Goal: Use online tool/utility: Use online tool/utility

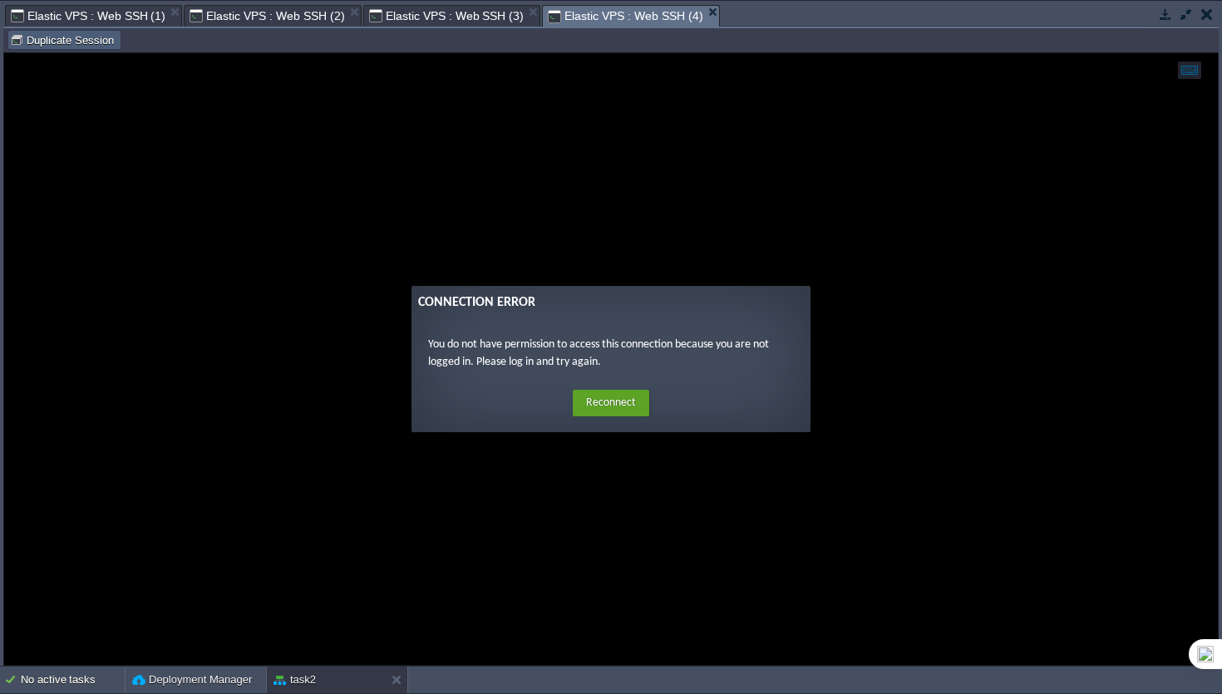
click at [93, 40] on button "Duplicate Session" at bounding box center [64, 39] width 109 height 15
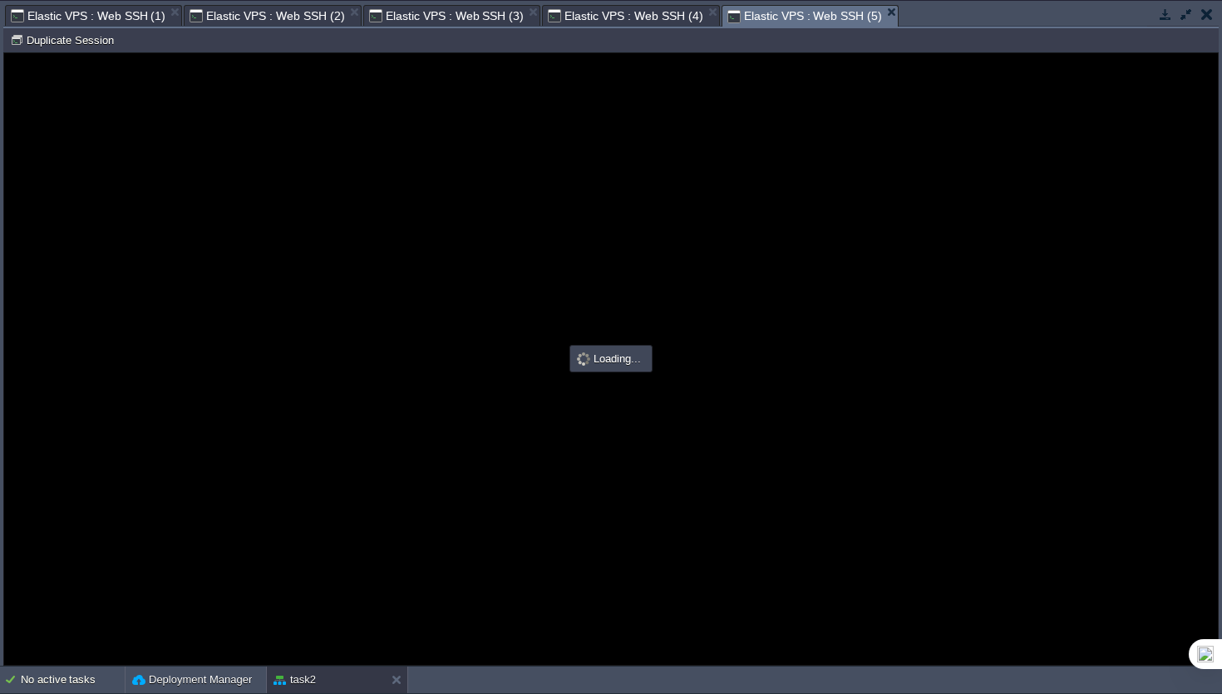
type input "#000000"
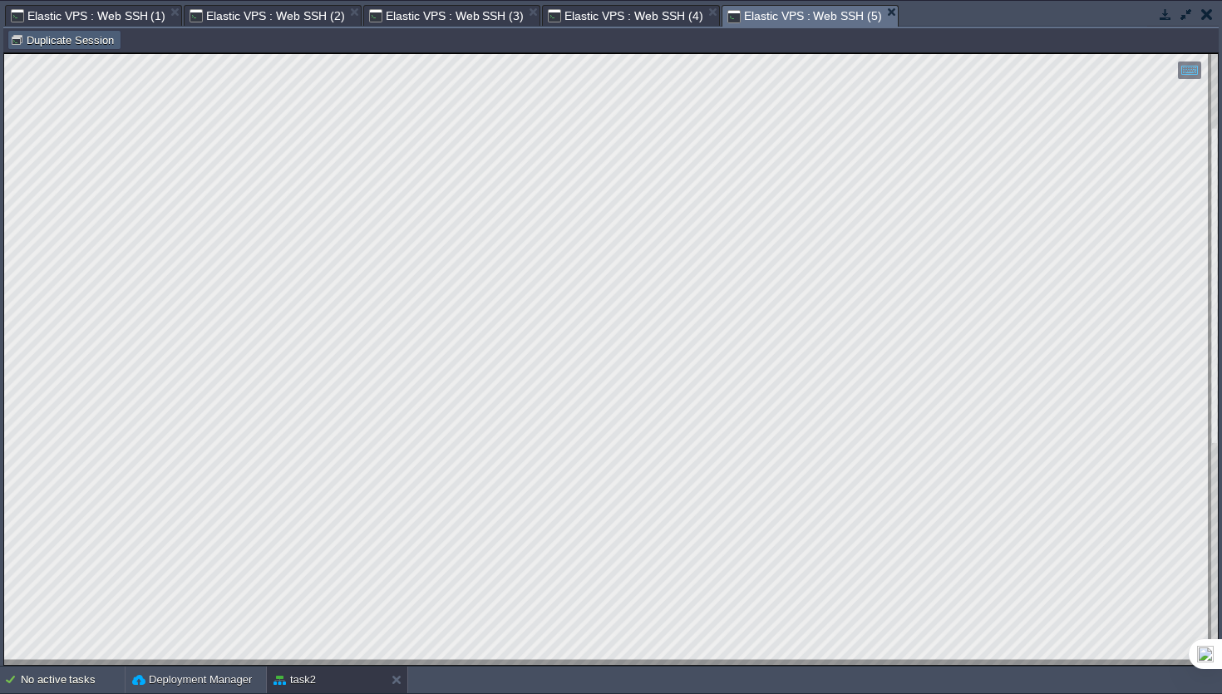
click at [72, 48] on td "Duplicate Session" at bounding box center [64, 40] width 114 height 20
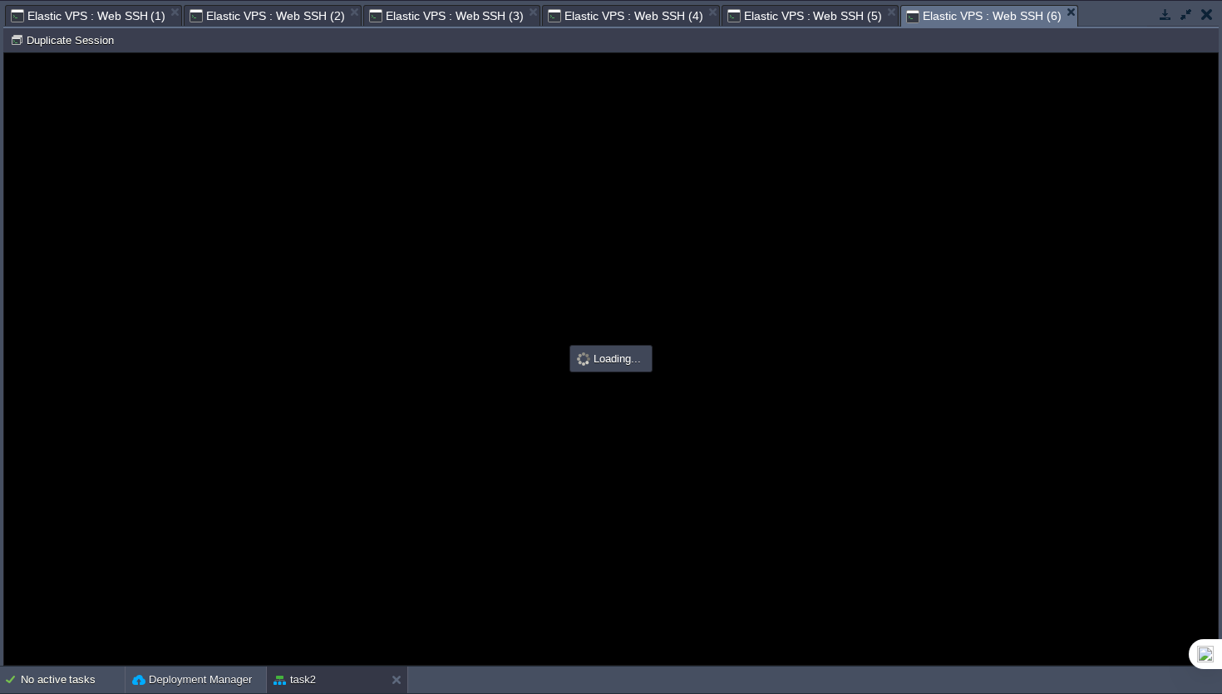
type input "#000000"
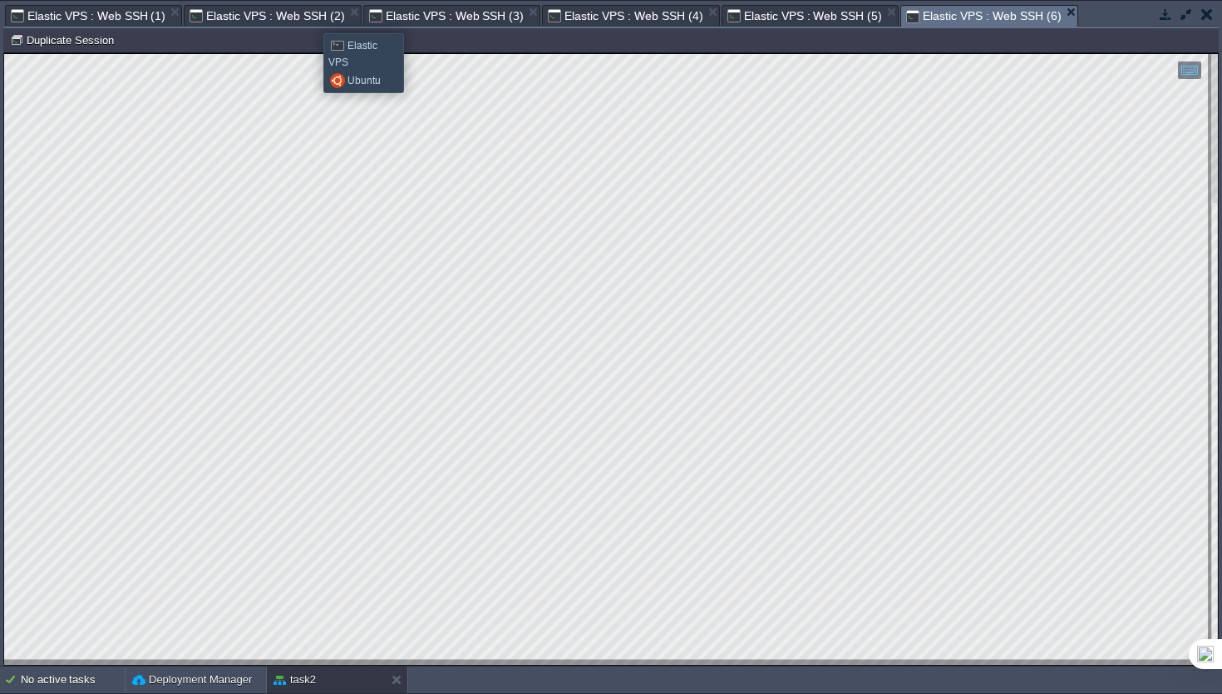
click at [311, 18] on span "Elastic VPS : Web SSH (2)" at bounding box center [267, 16] width 155 height 20
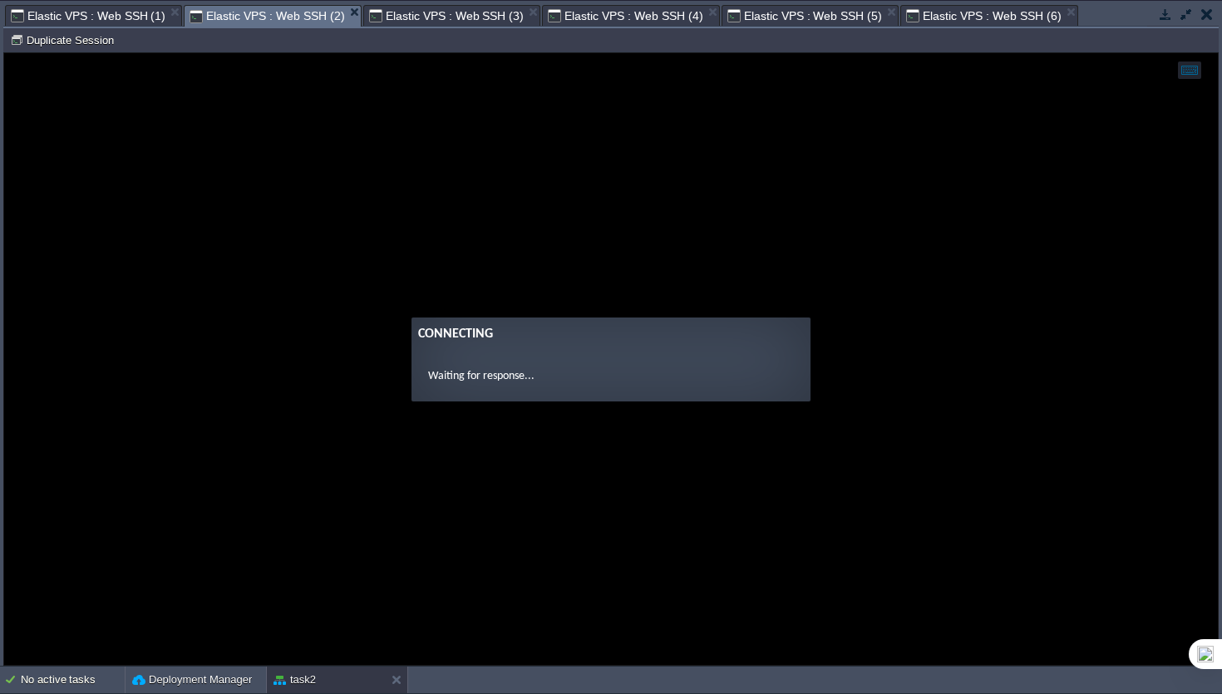
click at [959, 11] on span "Elastic VPS : Web SSH (6)" at bounding box center [983, 16] width 155 height 20
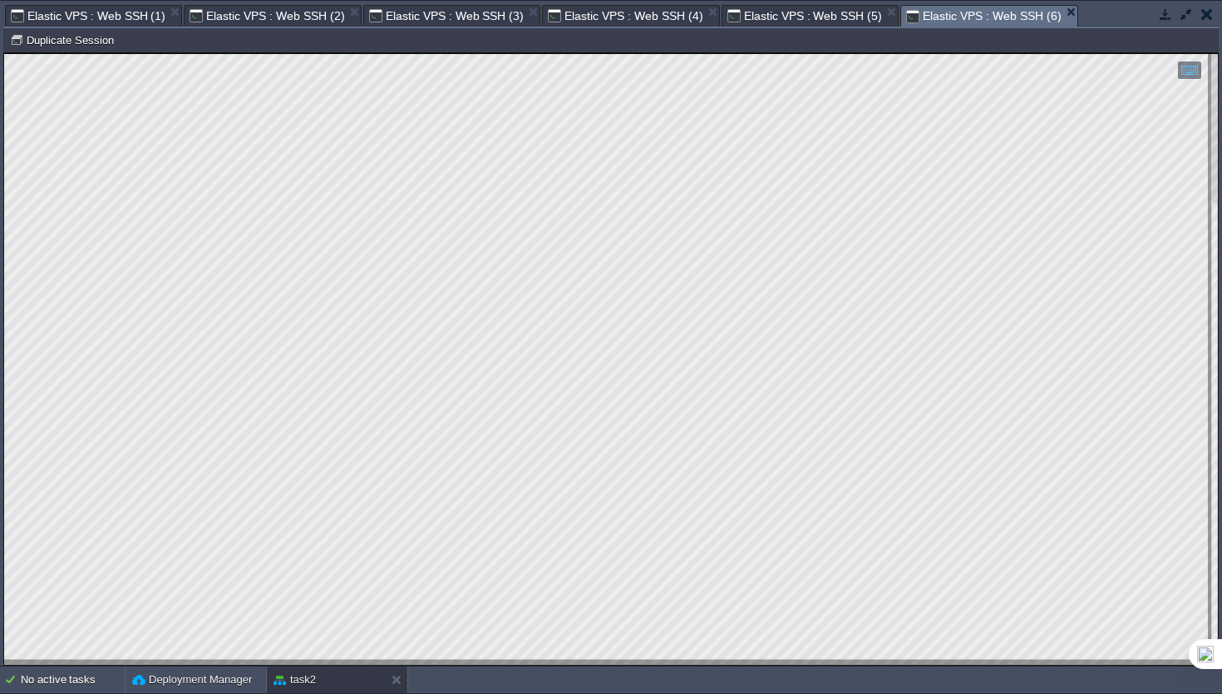
click at [804, 6] on span "Elastic VPS : Web SSH (5)" at bounding box center [804, 16] width 155 height 20
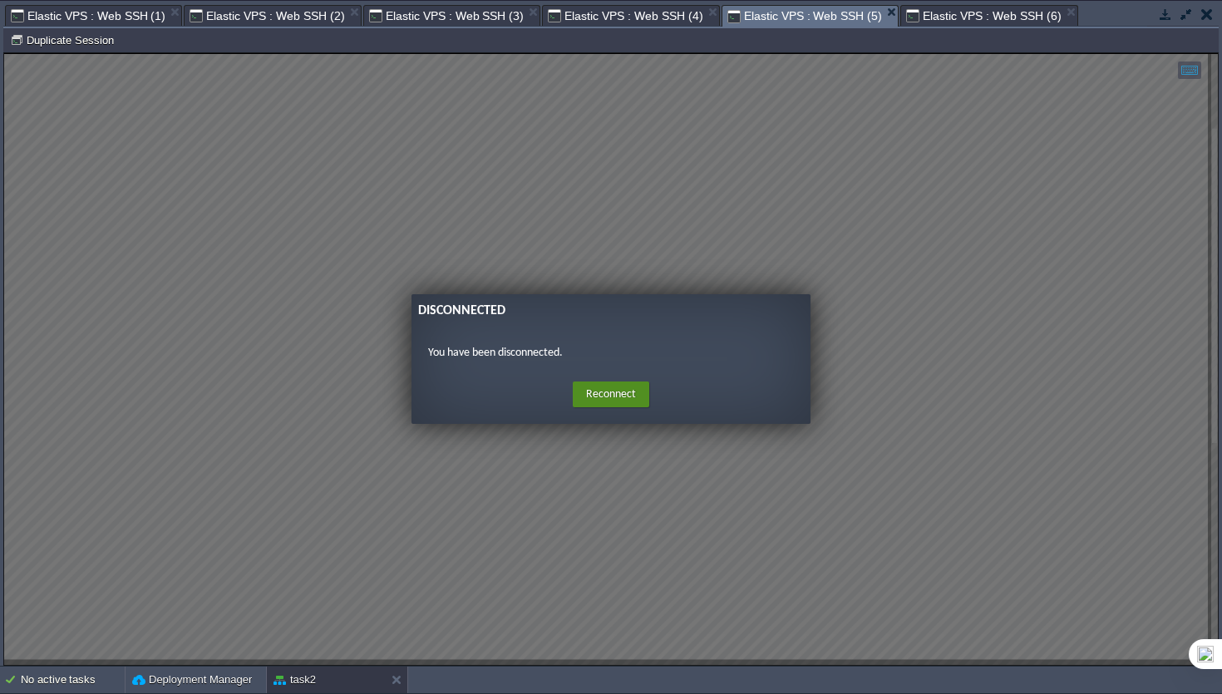
click at [610, 402] on button "Reconnect" at bounding box center [611, 395] width 76 height 27
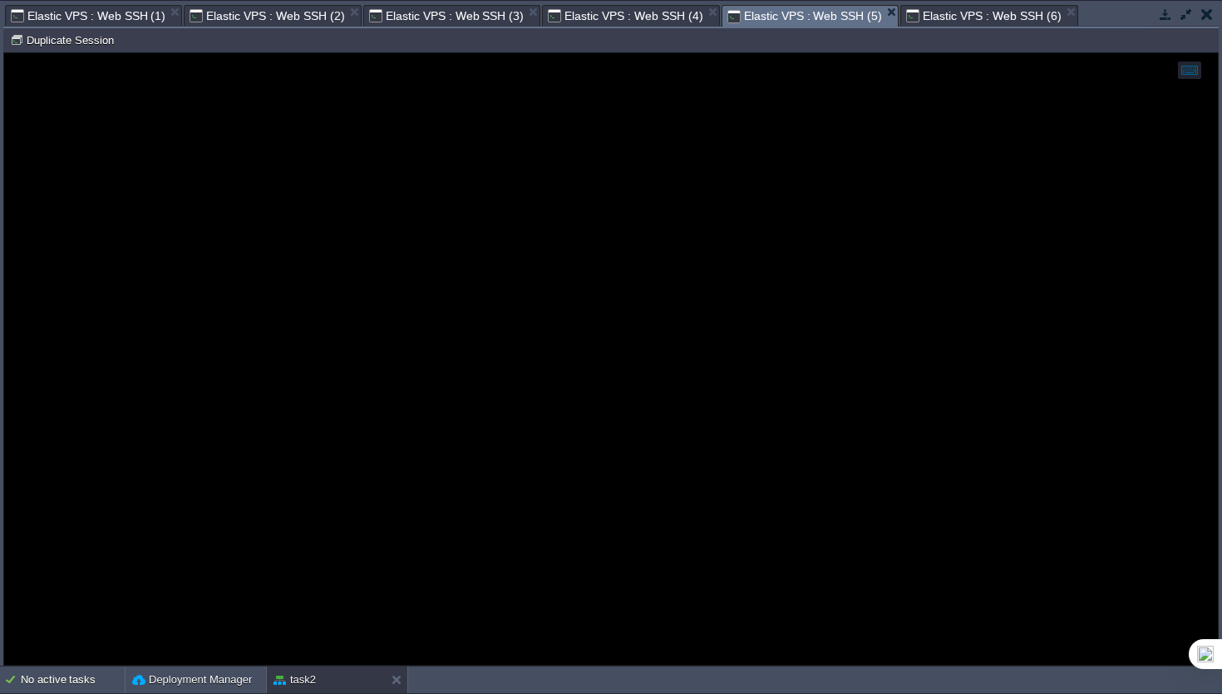
click at [88, 17] on span "Elastic VPS : Web SSH (1)" at bounding box center [88, 16] width 155 height 20
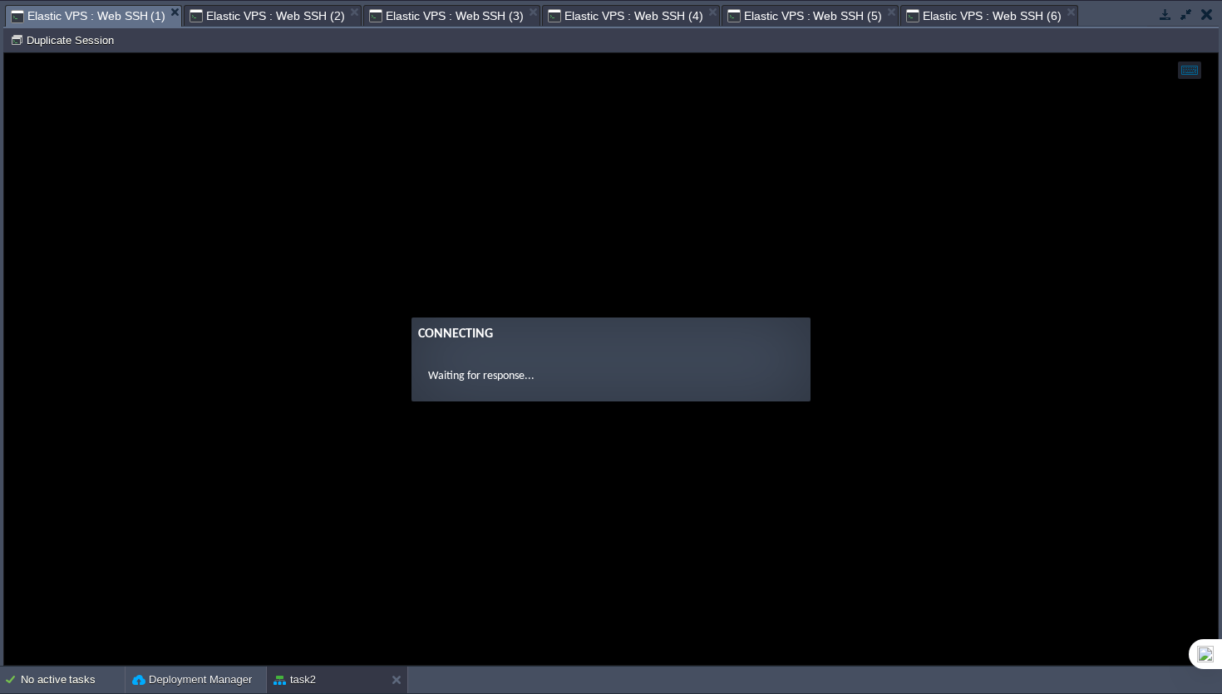
click at [1028, 20] on span "Elastic VPS : Web SSH (6)" at bounding box center [983, 16] width 155 height 20
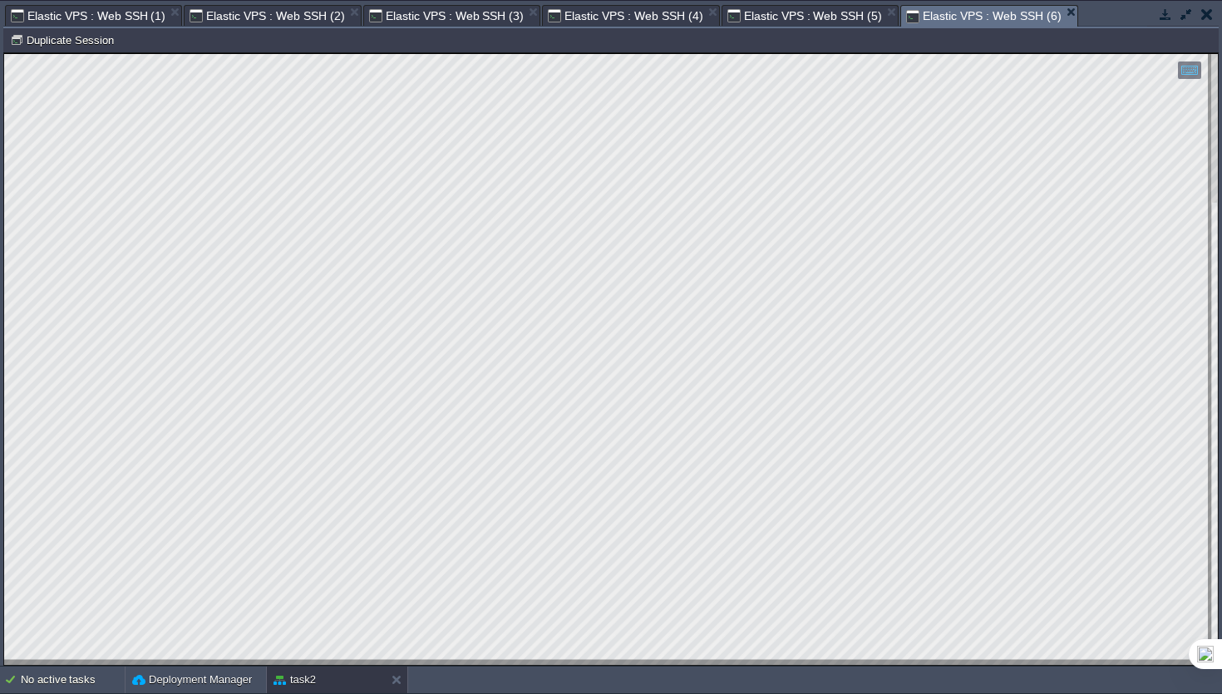
click at [1028, 20] on span "Elastic VPS : Web SSH (6)" at bounding box center [983, 16] width 155 height 21
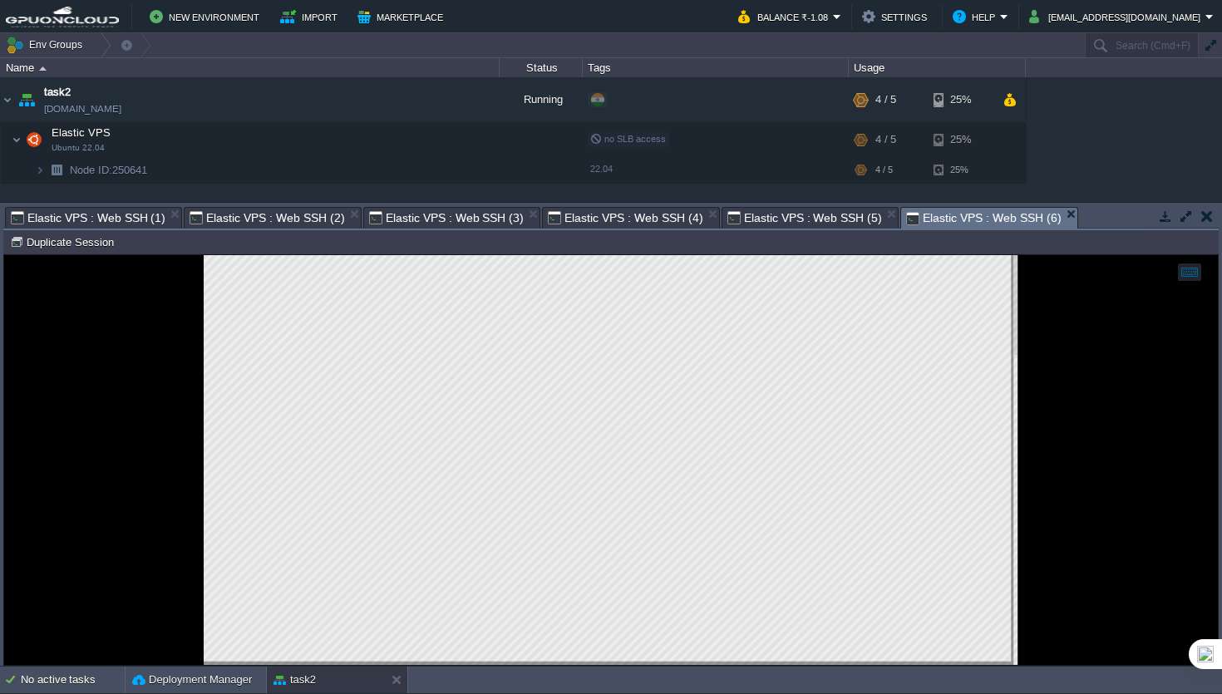
click at [1181, 214] on button "button" at bounding box center [1186, 216] width 15 height 15
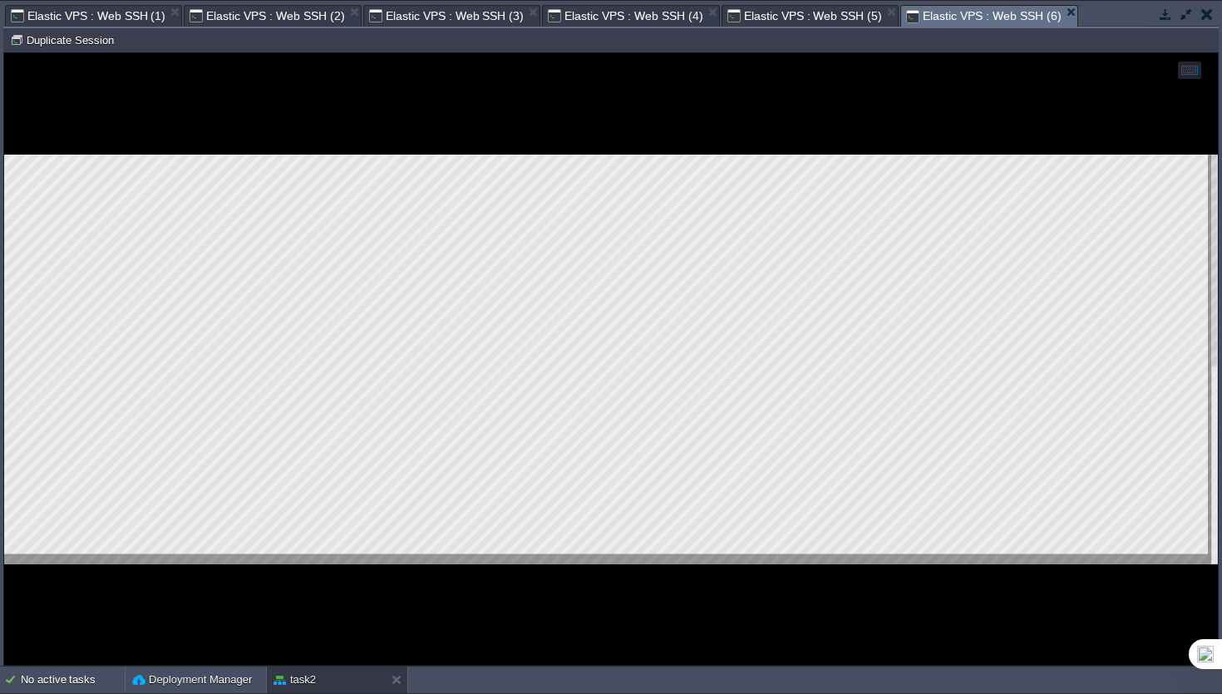
scroll to position [2, 276]
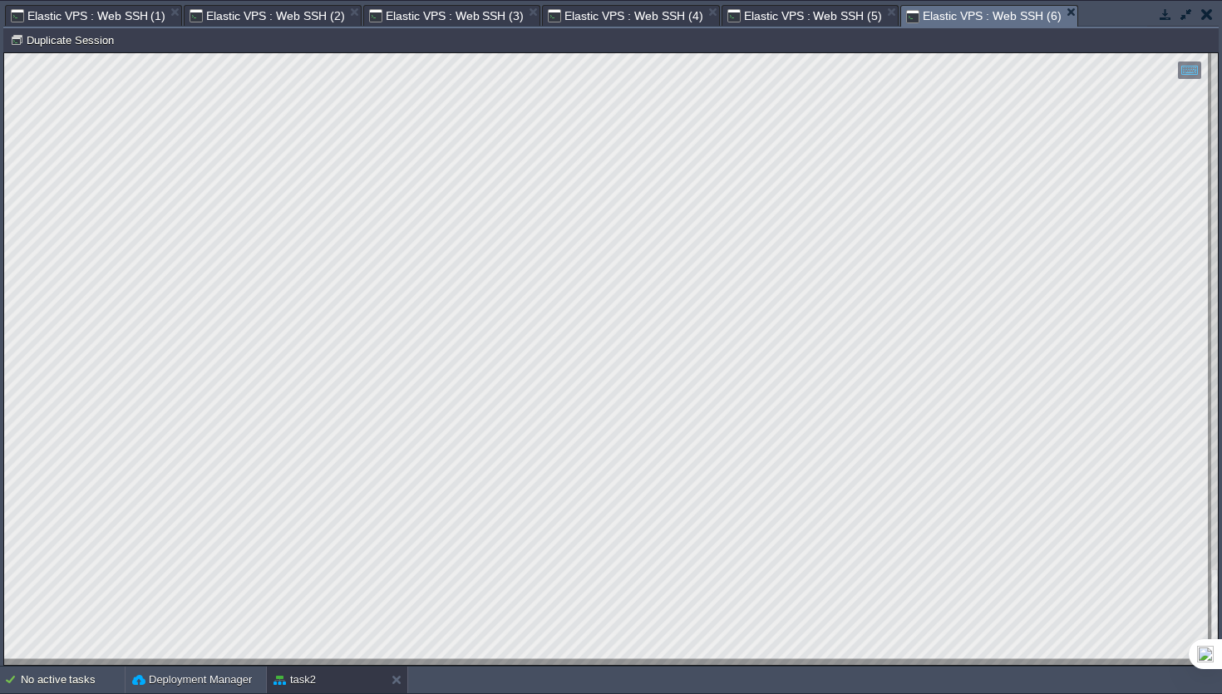
type textarea "top -bn1 | grep "Cpu(s)" | awk '{split($7,a,","); print 100-a[2]}"
click at [64, 46] on button "Duplicate Session" at bounding box center [64, 39] width 109 height 15
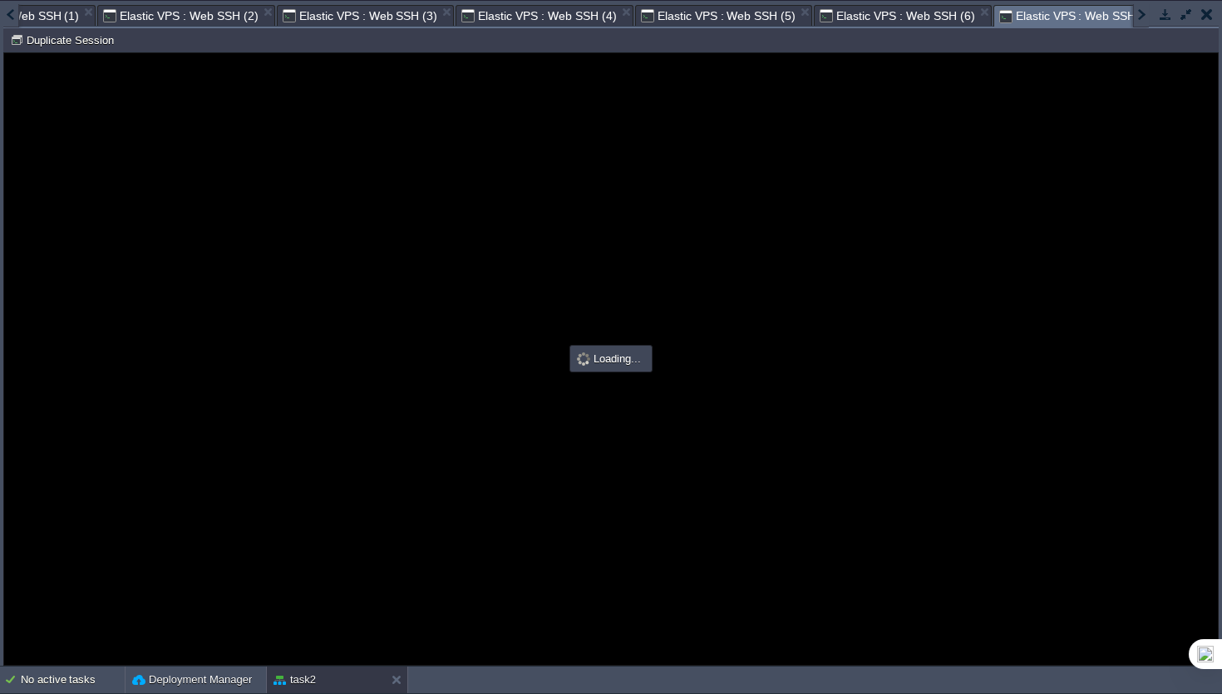
scroll to position [0, 0]
type input "#000000"
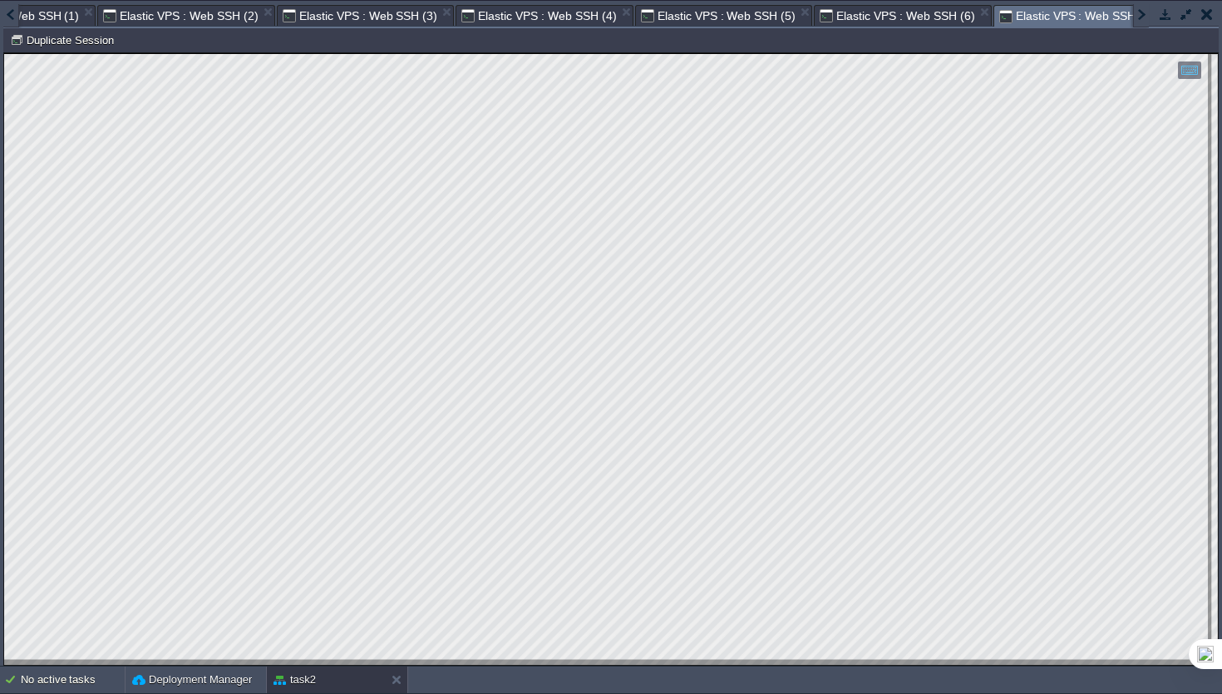
click at [912, 13] on span "Elastic VPS : Web SSH (6)" at bounding box center [897, 16] width 155 height 20
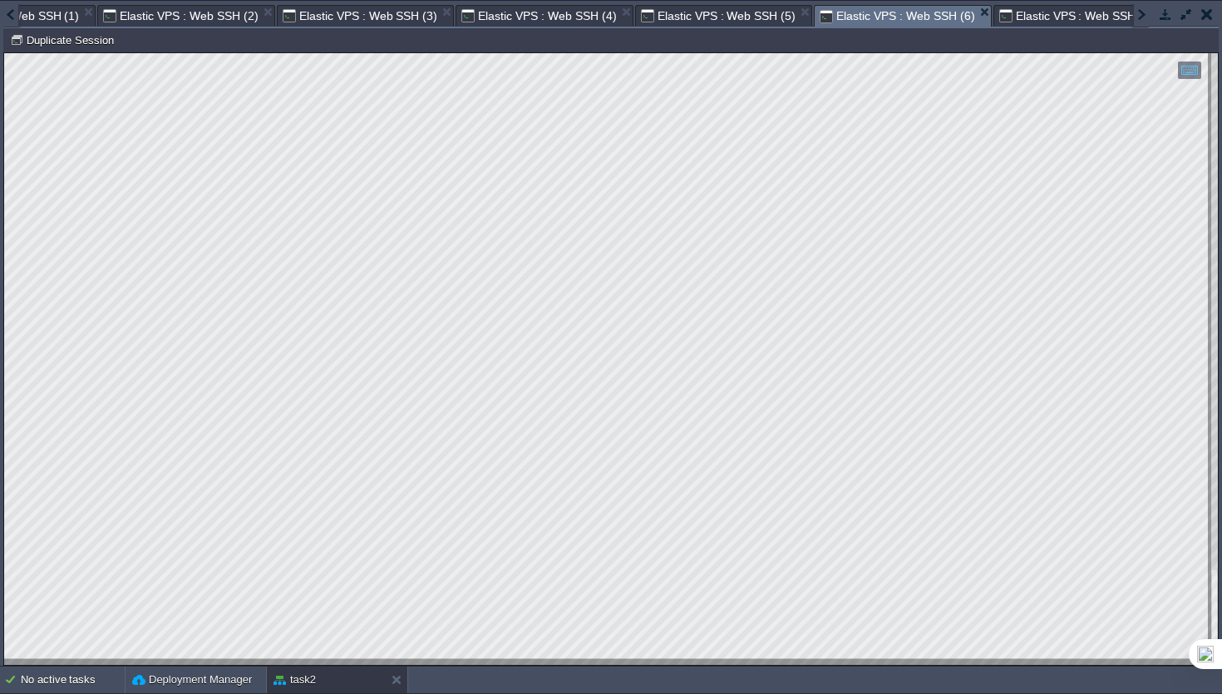
click at [1033, 25] on span "Elastic VPS : Web SSH (7)" at bounding box center [1076, 16] width 155 height 20
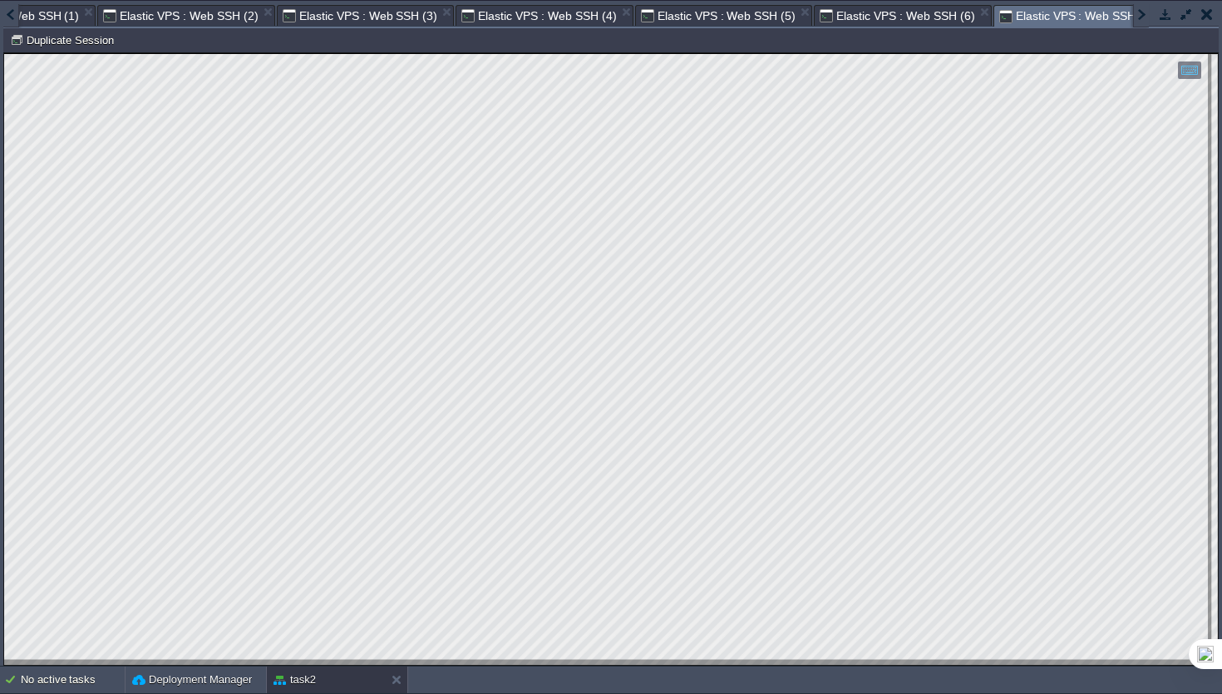
click at [885, 14] on span "Elastic VPS : Web SSH (6)" at bounding box center [897, 16] width 155 height 20
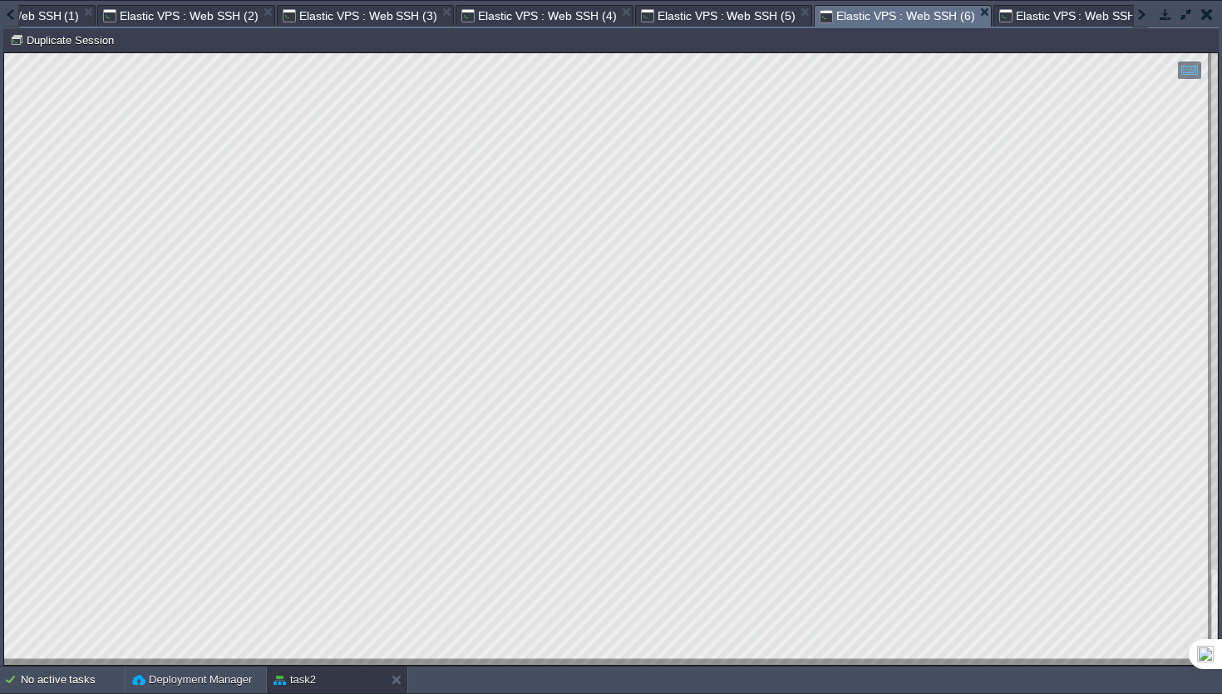
click at [1062, 10] on span "Elastic VPS : Web SSH (7)" at bounding box center [1076, 16] width 155 height 20
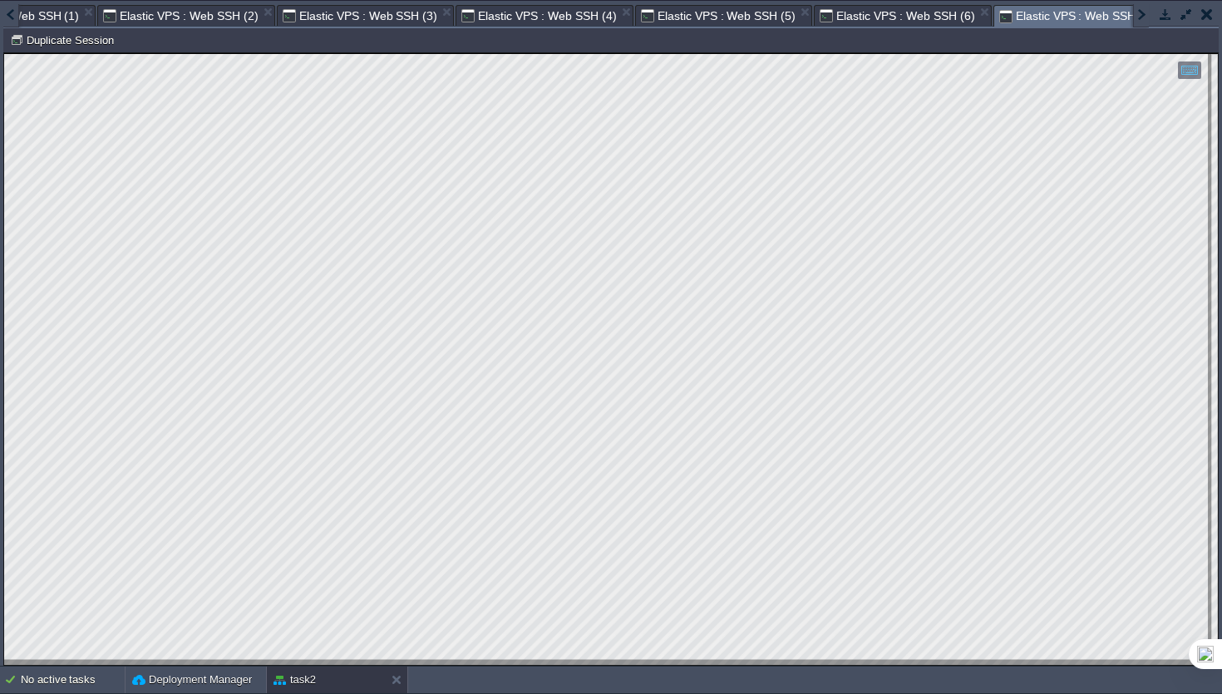
click at [880, 14] on span "Elastic VPS : Web SSH (6)" at bounding box center [897, 16] width 155 height 20
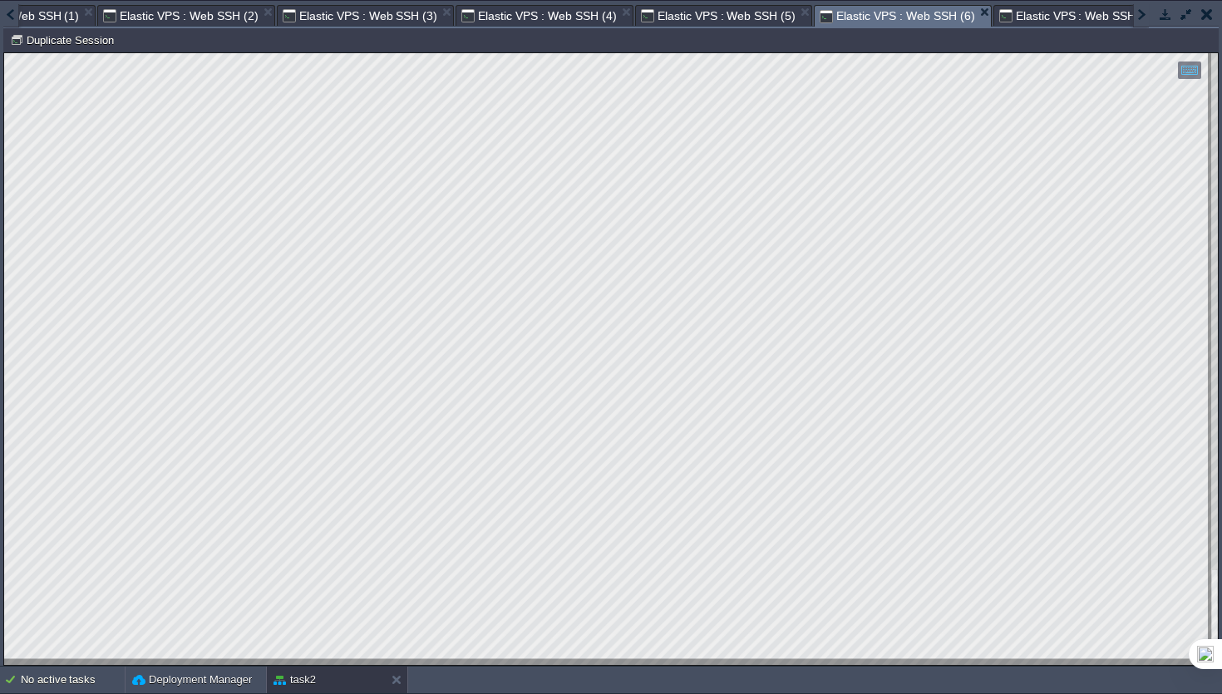
click at [1042, 25] on span "Elastic VPS : Web SSH (7)" at bounding box center [1076, 16] width 155 height 20
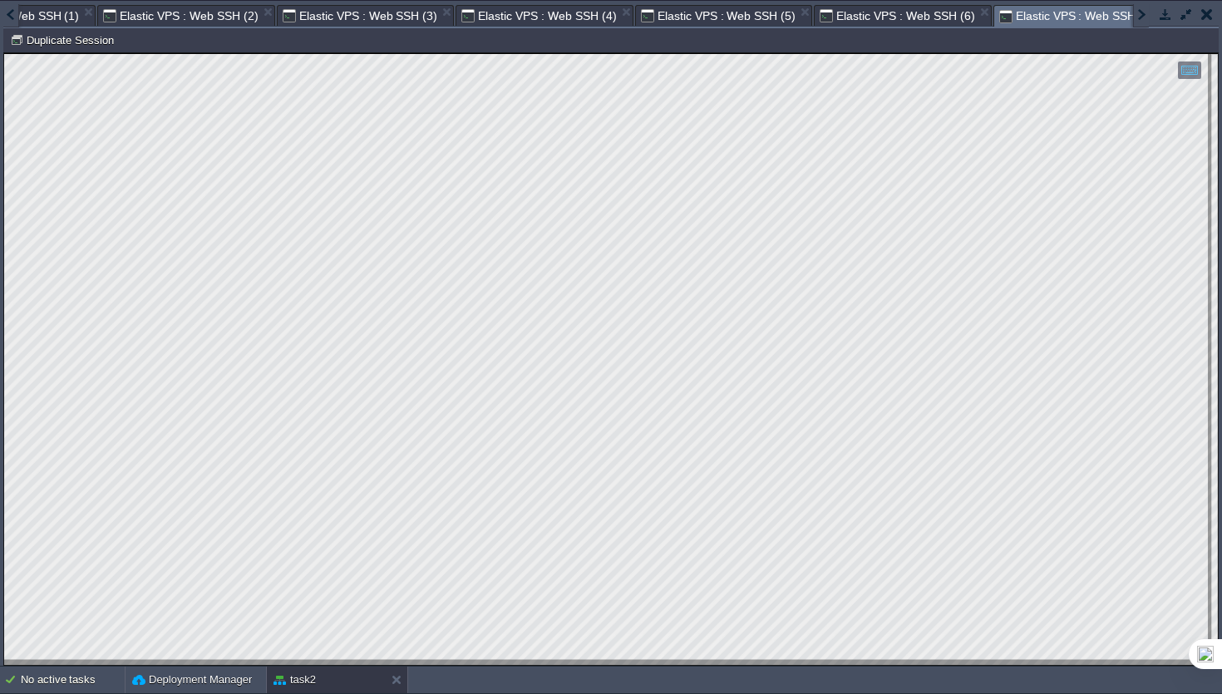
click at [885, 17] on span "Elastic VPS : Web SSH (6)" at bounding box center [897, 16] width 155 height 20
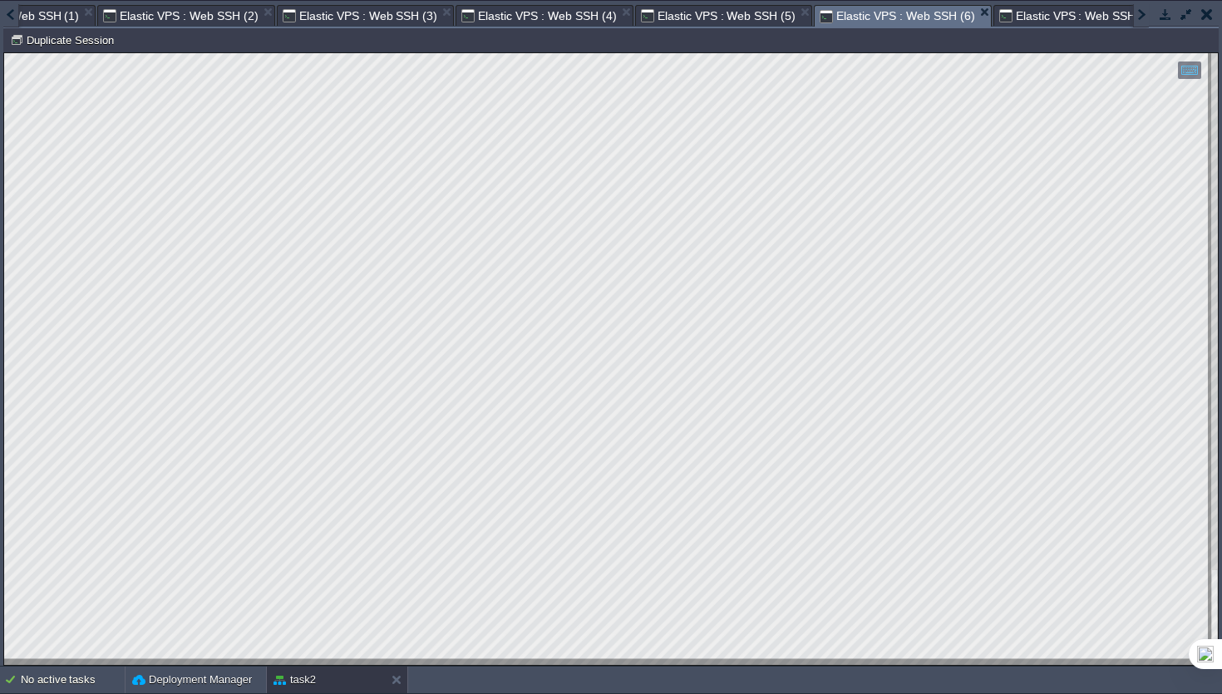
click at [1018, 18] on span "Elastic VPS : Web SSH (7)" at bounding box center [1076, 16] width 155 height 20
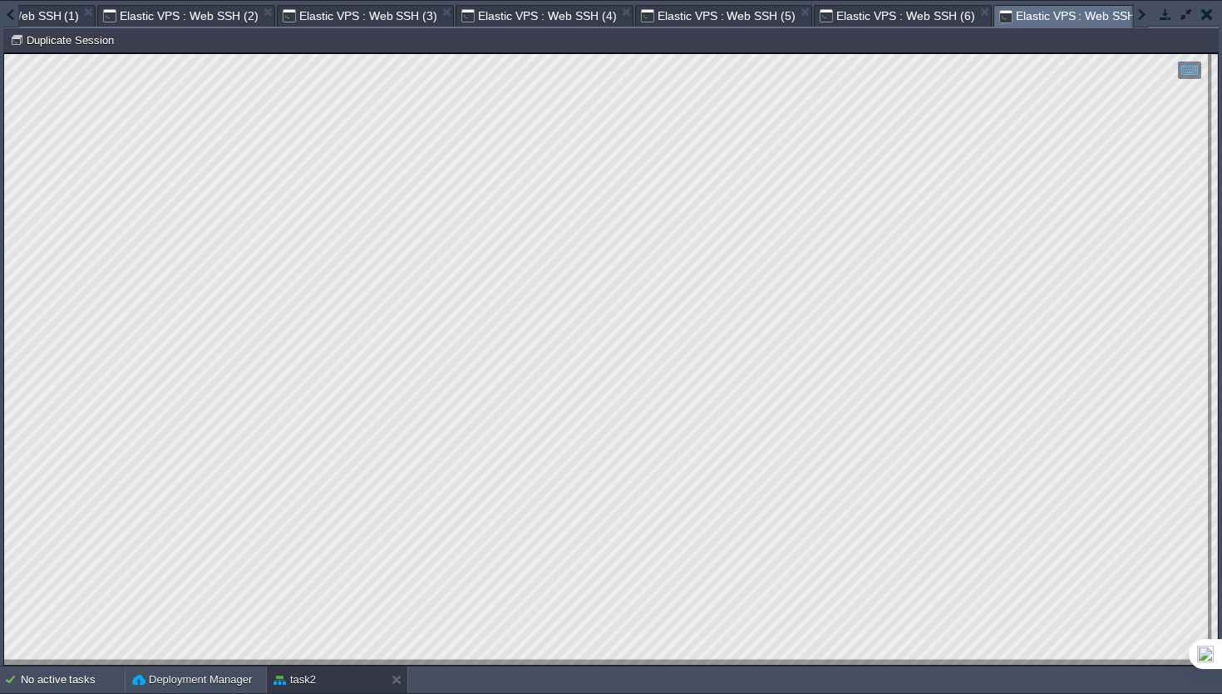
click at [835, 17] on span "Elastic VPS : Web SSH (6)" at bounding box center [897, 16] width 155 height 20
